Goal: Information Seeking & Learning: Learn about a topic

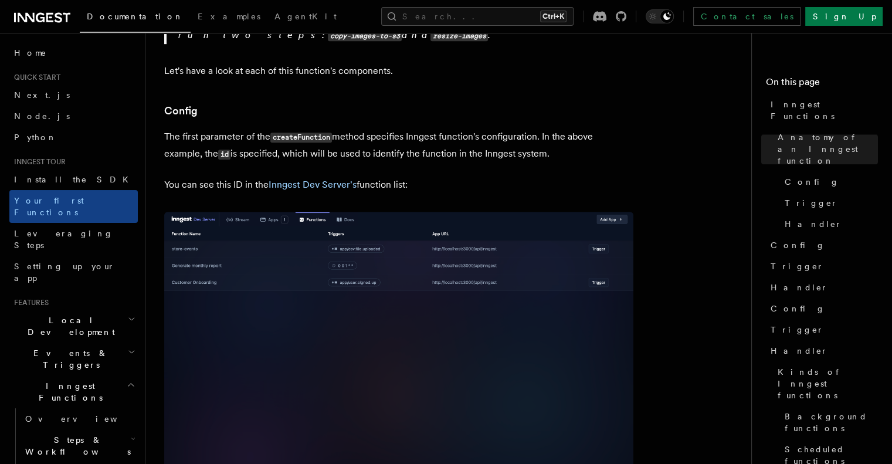
scroll to position [663, 0]
click at [317, 179] on link "Inngest Dev Server's" at bounding box center [313, 184] width 88 height 11
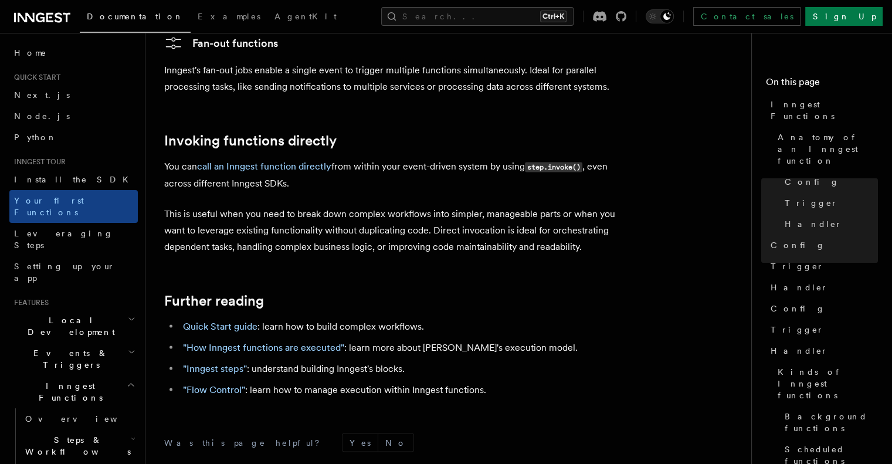
scroll to position [2413, 0]
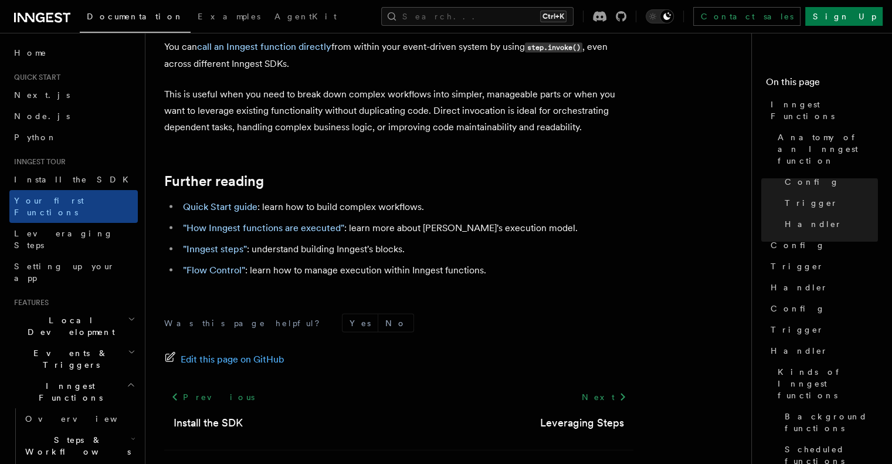
click at [295, 290] on div "Was this page helpful? Yes No Edit this page on GitHub Previous Install the SDK…" at bounding box center [398, 399] width 469 height 219
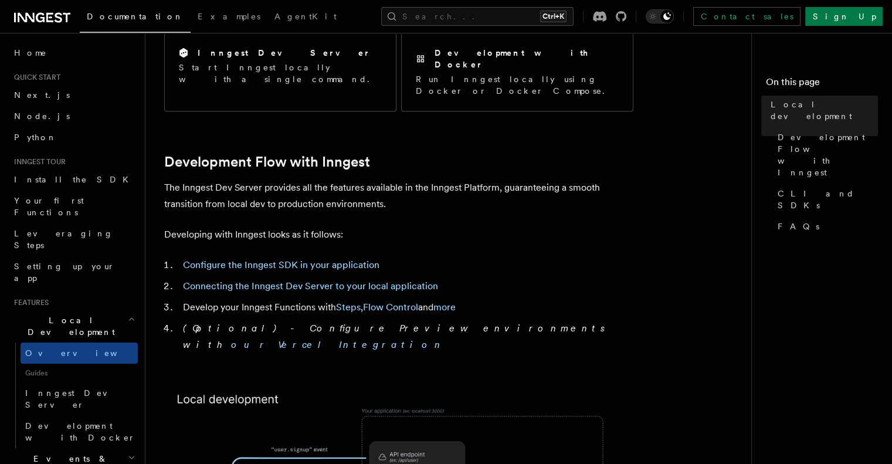
scroll to position [510, 0]
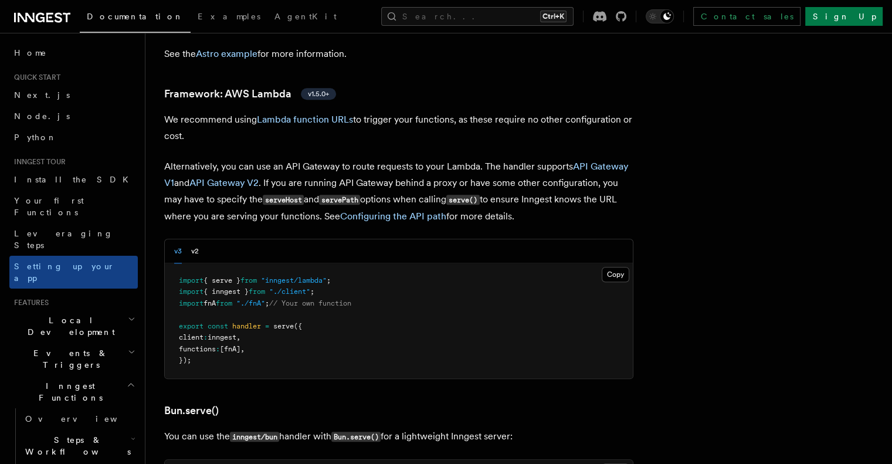
scroll to position [1160, 0]
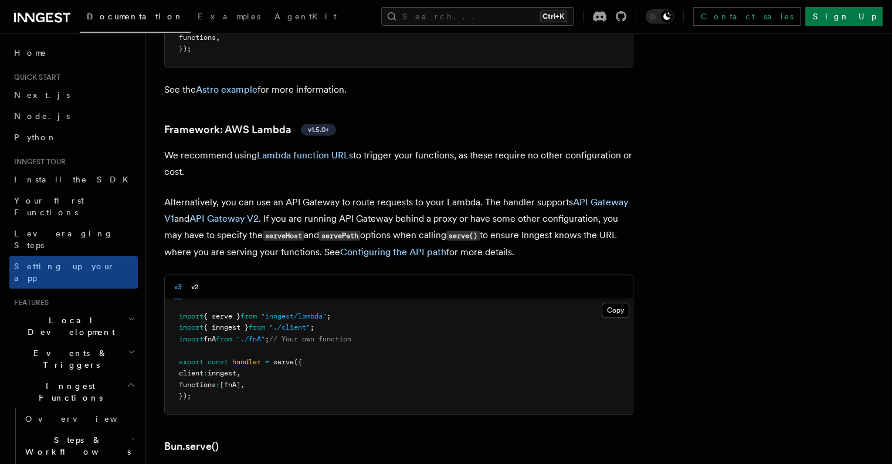
click at [451, 275] on div "v3 v2" at bounding box center [399, 287] width 468 height 24
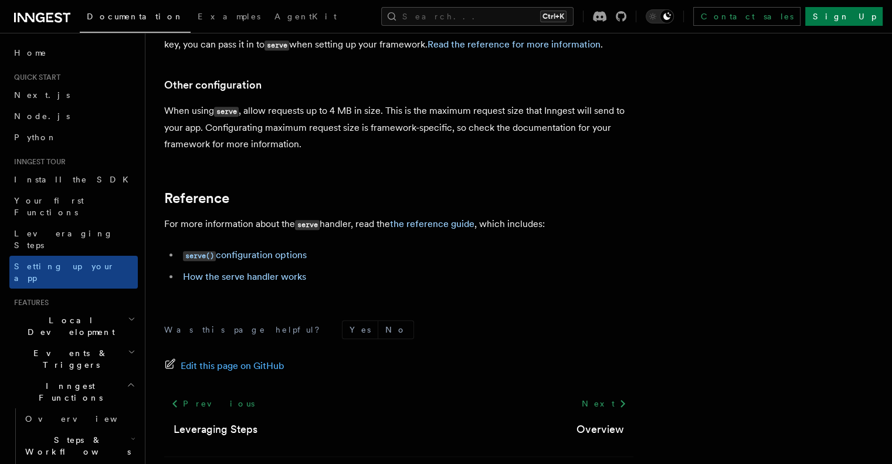
scroll to position [10050, 0]
